Goal: Information Seeking & Learning: Understand process/instructions

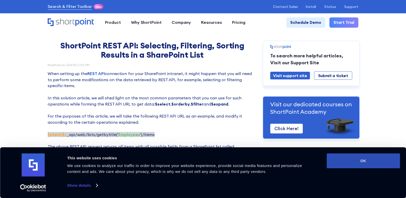
click at [371, 159] on button "OK" at bounding box center [363, 161] width 73 height 15
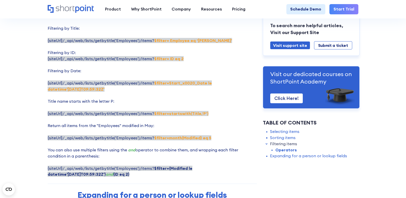
scroll to position [860, 0]
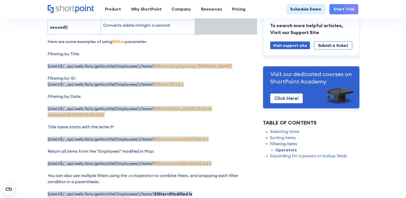
drag, startPoint x: 150, startPoint y: 177, endPoint x: 163, endPoint y: 184, distance: 14.2
click at [163, 184] on p "Here are some examples of using $filter parameter: Filtering by Title: {siteUrl…" at bounding box center [152, 121] width 209 height 165
copy span "$filter=(Modified le datetime'[DATE]T09:59:32Z') and (ID eq 2)"
click at [145, 137] on span "{siteUrl}/_api/web/lists/getbytitle('Employees')/items? $filter=startswith(Titl…" at bounding box center [128, 139] width 161 height 5
click at [172, 158] on p "Here are some examples of using $filter parameter: Filtering by Title: {siteUrl…" at bounding box center [152, 121] width 209 height 165
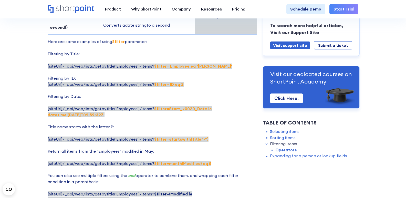
click at [164, 183] on p "Here are some examples of using $filter parameter: Filtering by Title: {siteUrl…" at bounding box center [152, 121] width 209 height 165
click at [150, 191] on span "{siteUrl}/_api/web/lists/getbytitle('Employees')/items? $filter=(Modified le da…" at bounding box center [120, 196] width 145 height 11
drag, startPoint x: 152, startPoint y: 177, endPoint x: 253, endPoint y: 179, distance: 101.5
click at [192, 191] on strong "$filter=(Modified le datetime'[DATE]T09:59:32Z')" at bounding box center [120, 196] width 145 height 11
copy strong "$filter=(Modified le datetime'[DATE]T09:59:32Z')"
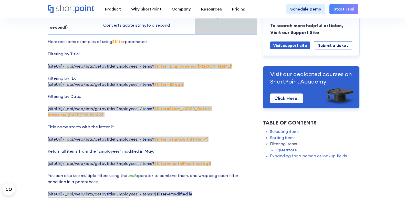
click at [192, 191] on strong "$filter=(Modified le datetime'[DATE]T09:59:32Z')" at bounding box center [120, 196] width 145 height 11
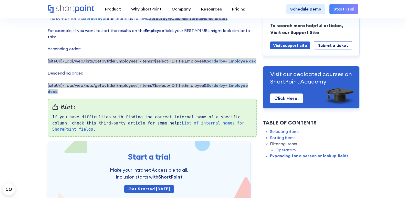
scroll to position [343, 0]
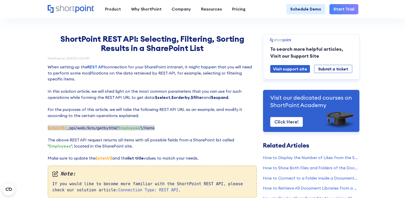
scroll to position [0, 0]
